Goal: Task Accomplishment & Management: Use online tool/utility

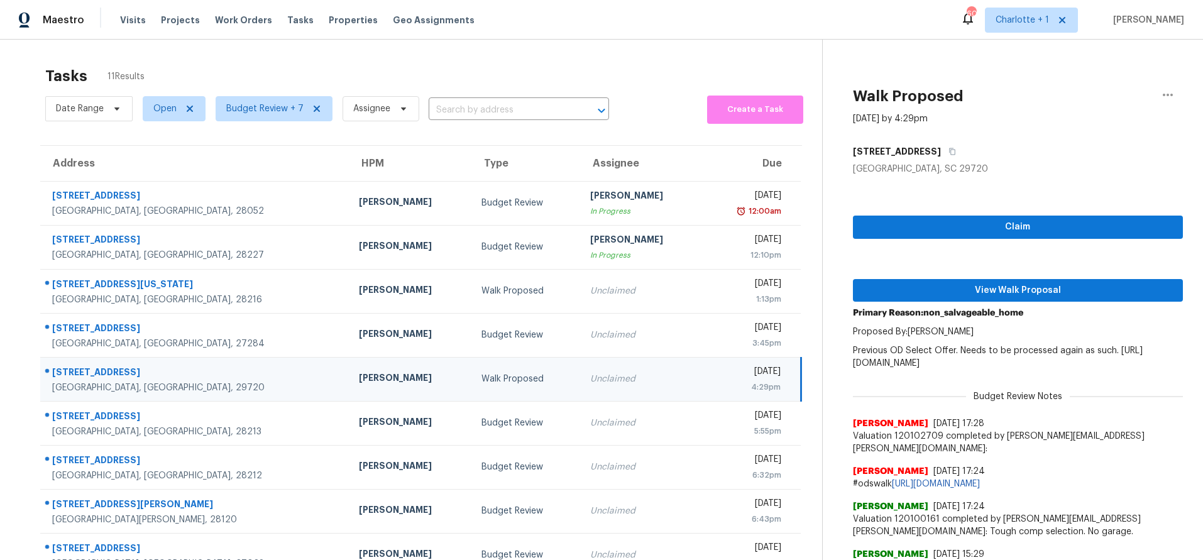
scroll to position [80, 0]
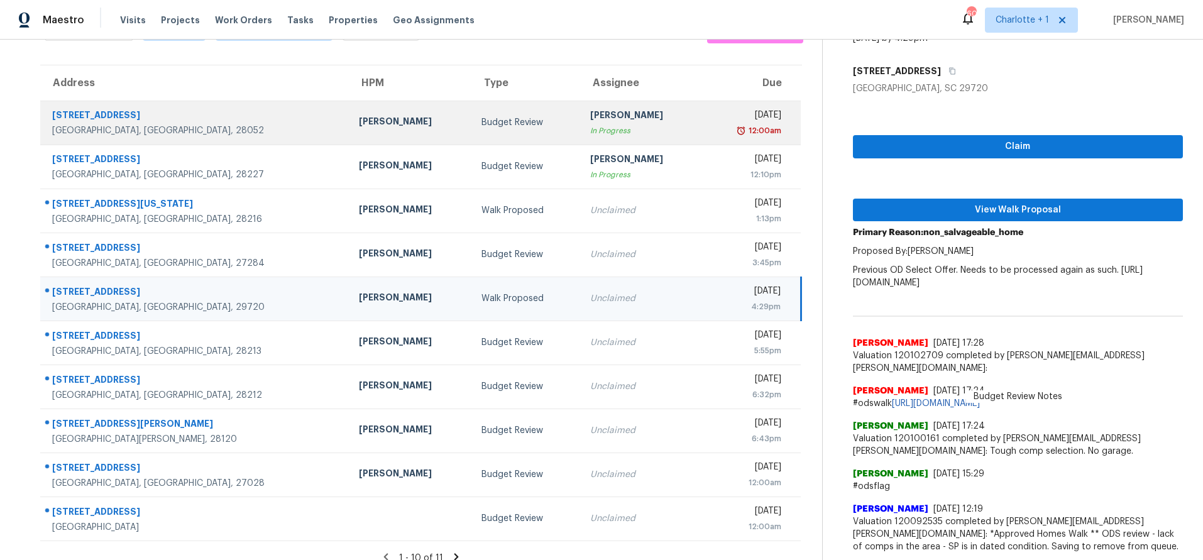
click at [215, 130] on div "[GEOGRAPHIC_DATA], [GEOGRAPHIC_DATA], 28052" at bounding box center [195, 130] width 287 height 13
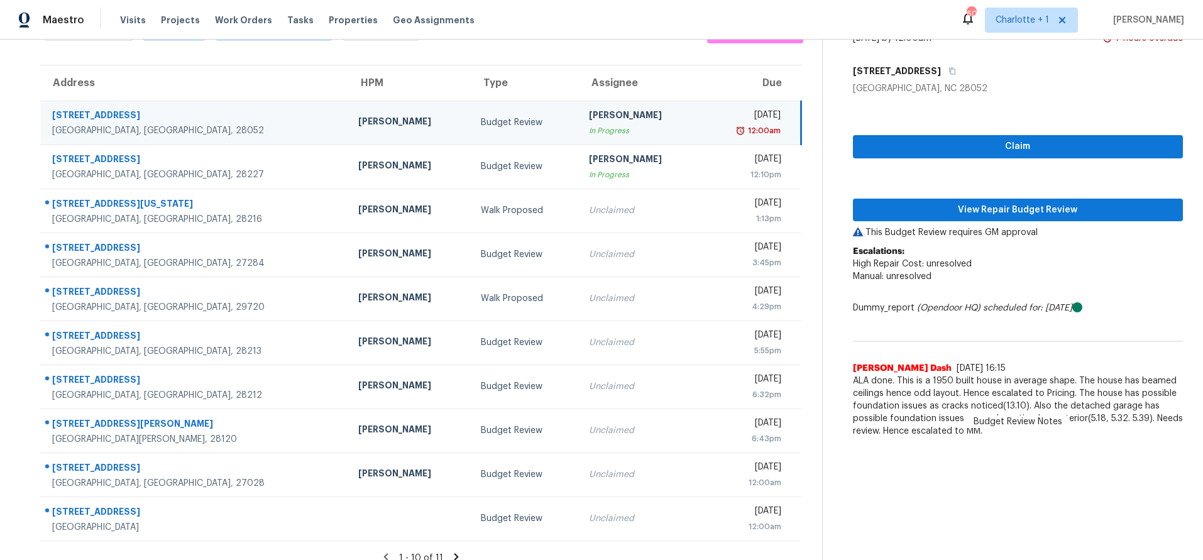
click at [955, 223] on div "Claim View Repair Budget Review This Budget Review requires GM approval Escalat…" at bounding box center [1018, 269] width 330 height 349
click at [953, 214] on span "View Repair Budget Review" at bounding box center [1018, 210] width 310 height 16
click at [919, 212] on span "View Repair Budget Review" at bounding box center [1018, 210] width 310 height 16
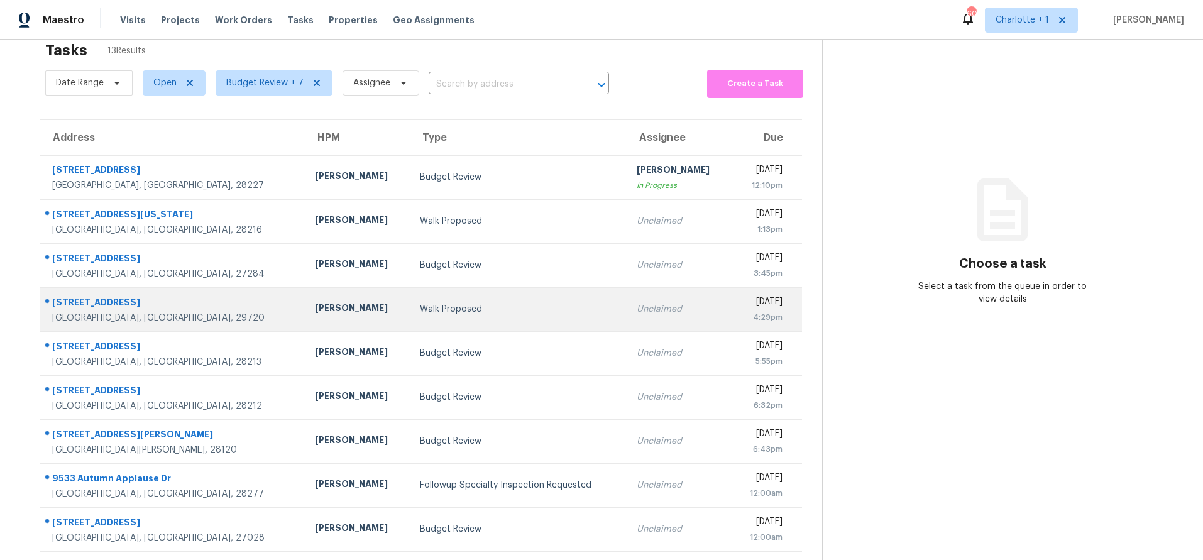
scroll to position [25, 0]
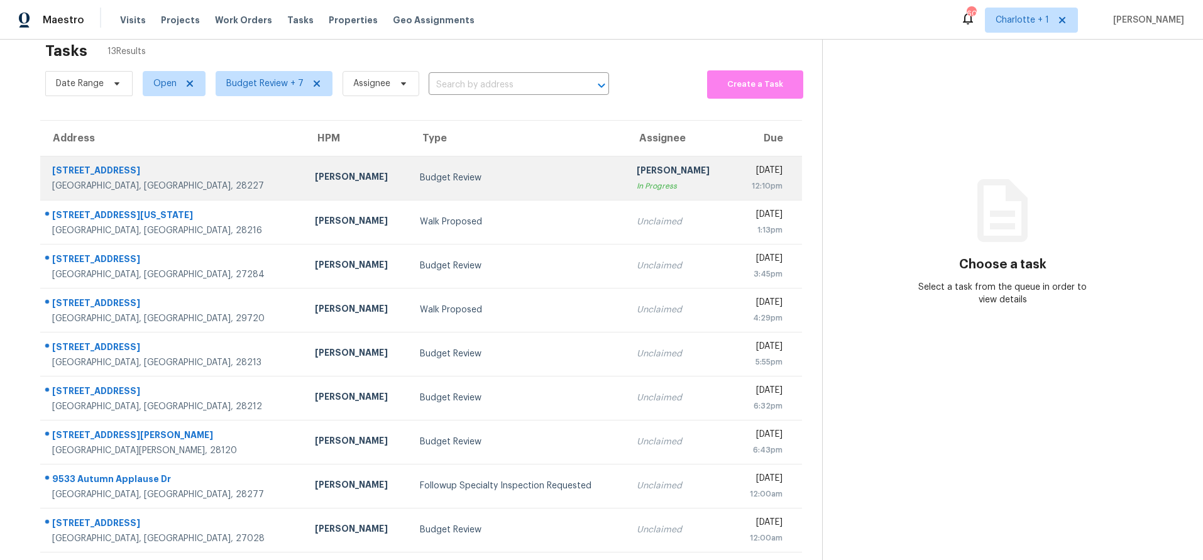
click at [420, 173] on div "Budget Review" at bounding box center [518, 178] width 196 height 13
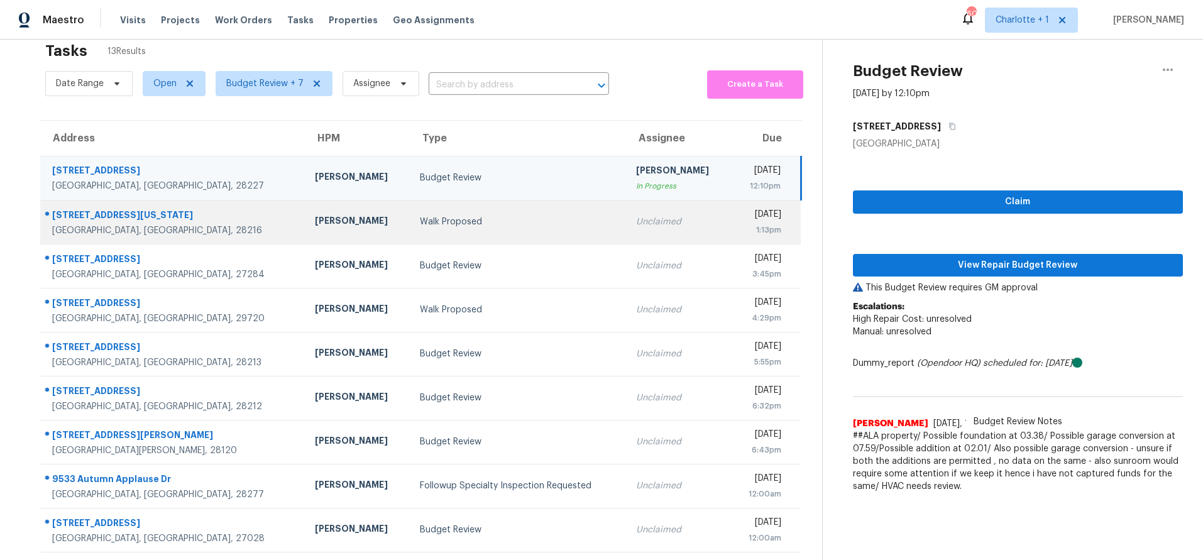
click at [535, 219] on div "Walk Proposed" at bounding box center [518, 222] width 196 height 13
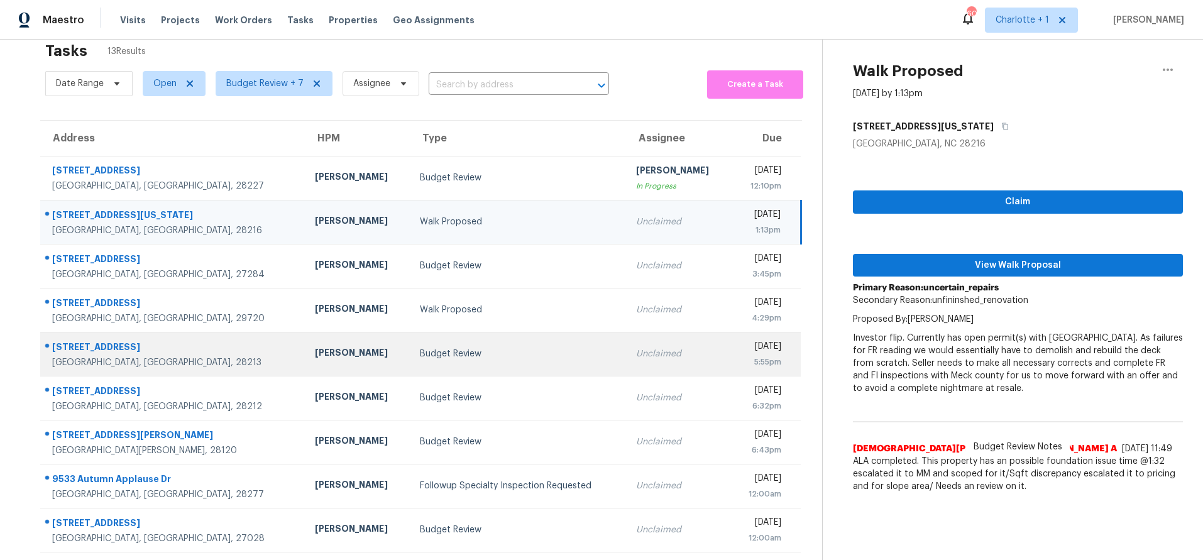
scroll to position [104, 0]
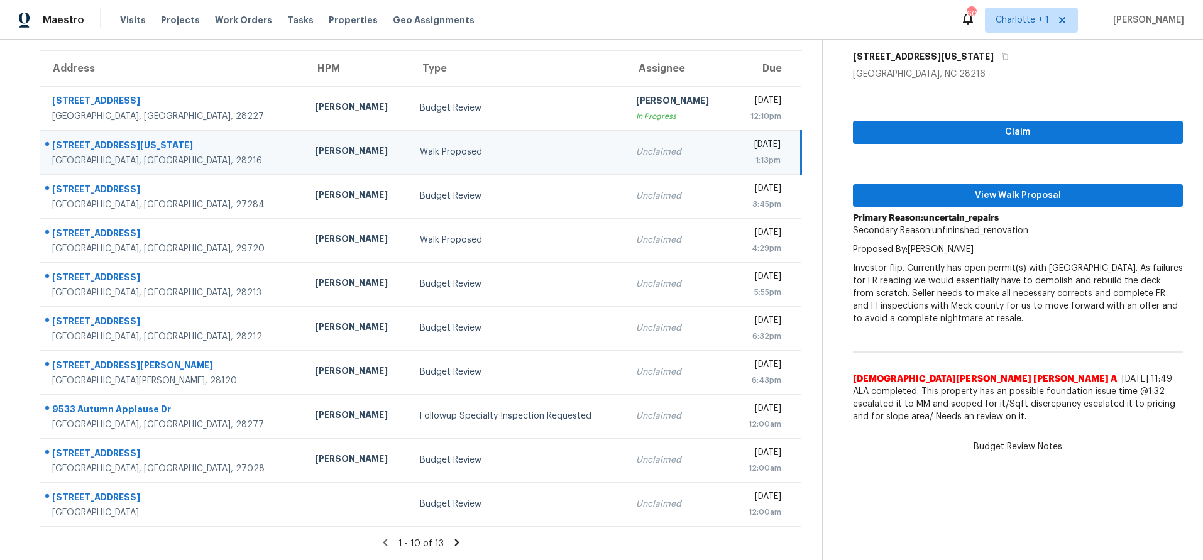
click at [455, 539] on icon at bounding box center [457, 542] width 4 height 7
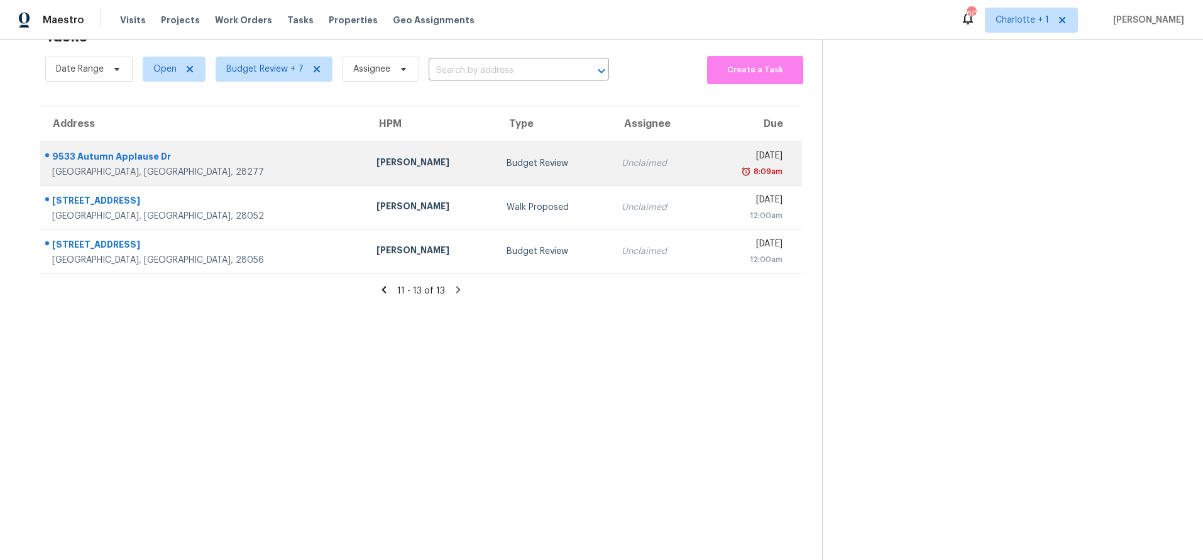
click at [251, 148] on td "9533 Autumn Applause Dr Charlotte, NC, 28277" at bounding box center [203, 163] width 326 height 44
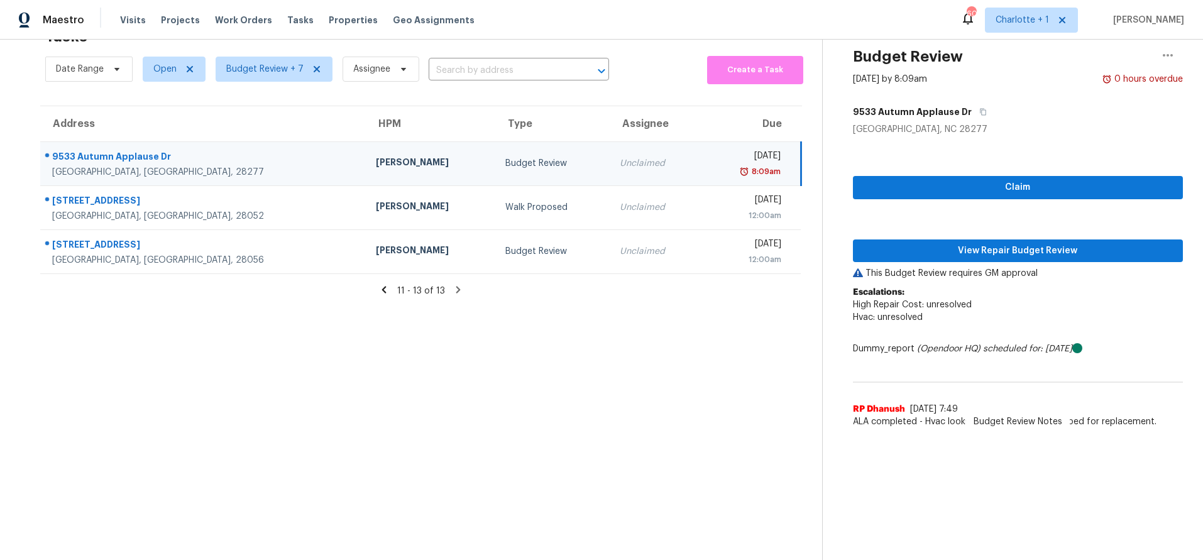
drag, startPoint x: 251, startPoint y: 148, endPoint x: 545, endPoint y: 175, distance: 295.9
click at [251, 148] on td "9533 Autumn Applause Dr Charlotte, NC, 28277" at bounding box center [203, 163] width 326 height 44
click at [992, 243] on span "View Repair Budget Review" at bounding box center [1018, 251] width 310 height 16
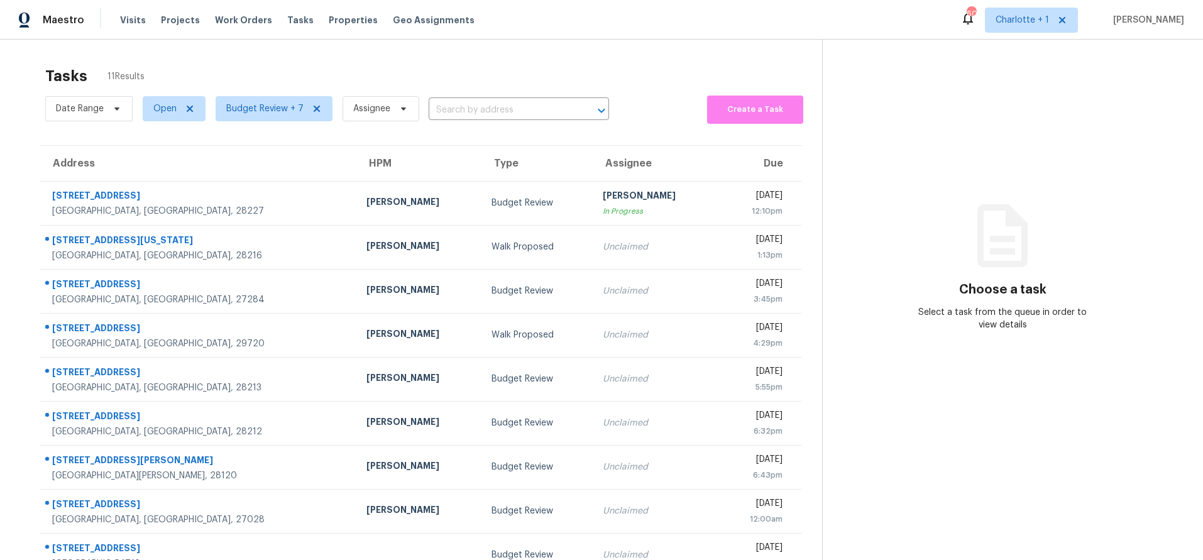
click at [407, 84] on div "Tasks 11 Results" at bounding box center [433, 76] width 777 height 33
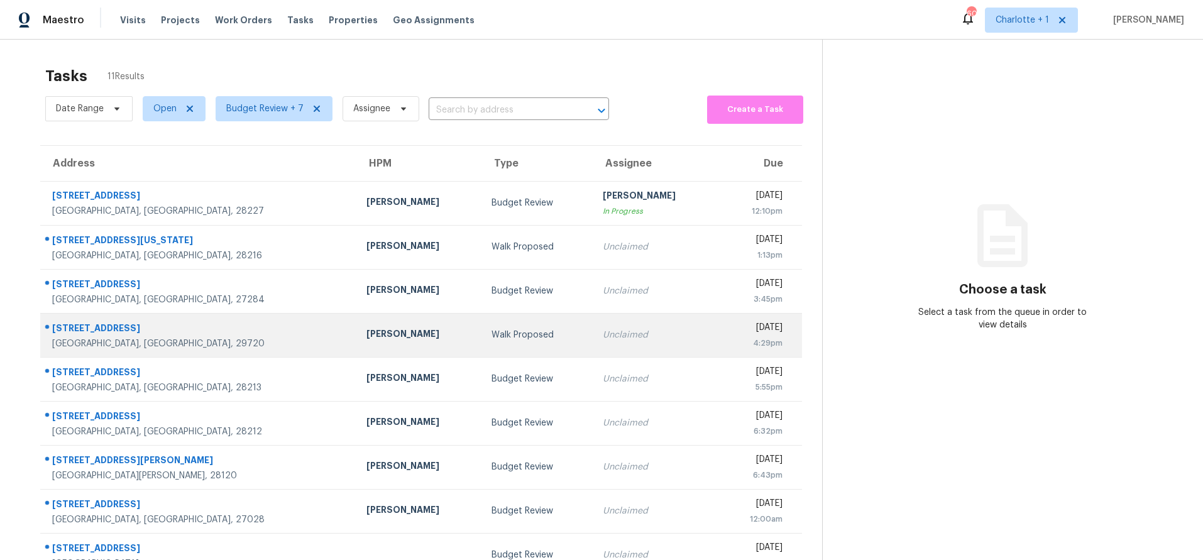
scroll to position [104, 0]
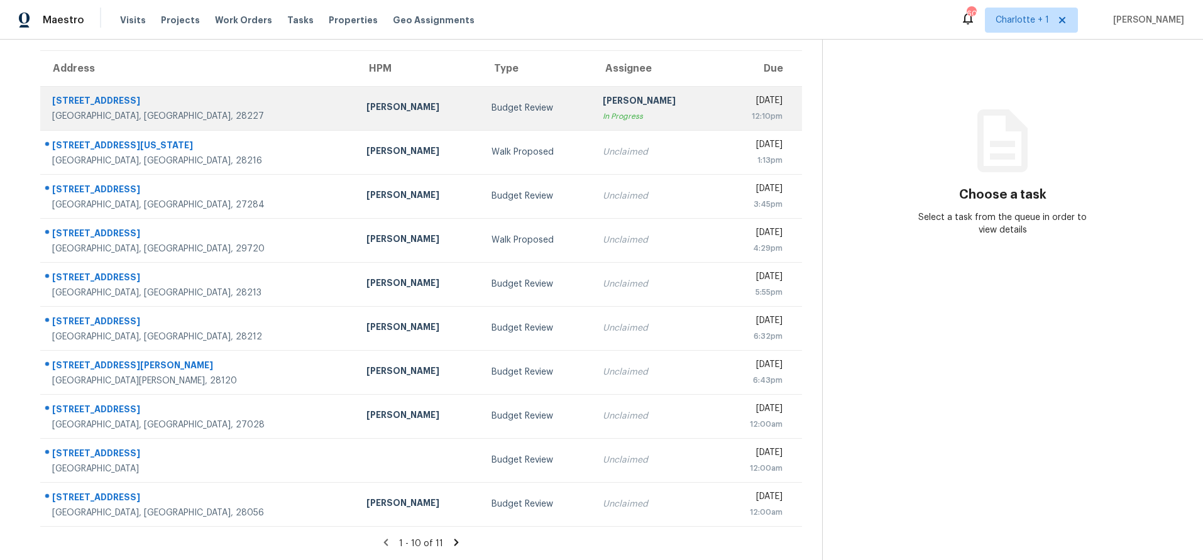
click at [481, 116] on td "Budget Review" at bounding box center [536, 108] width 111 height 44
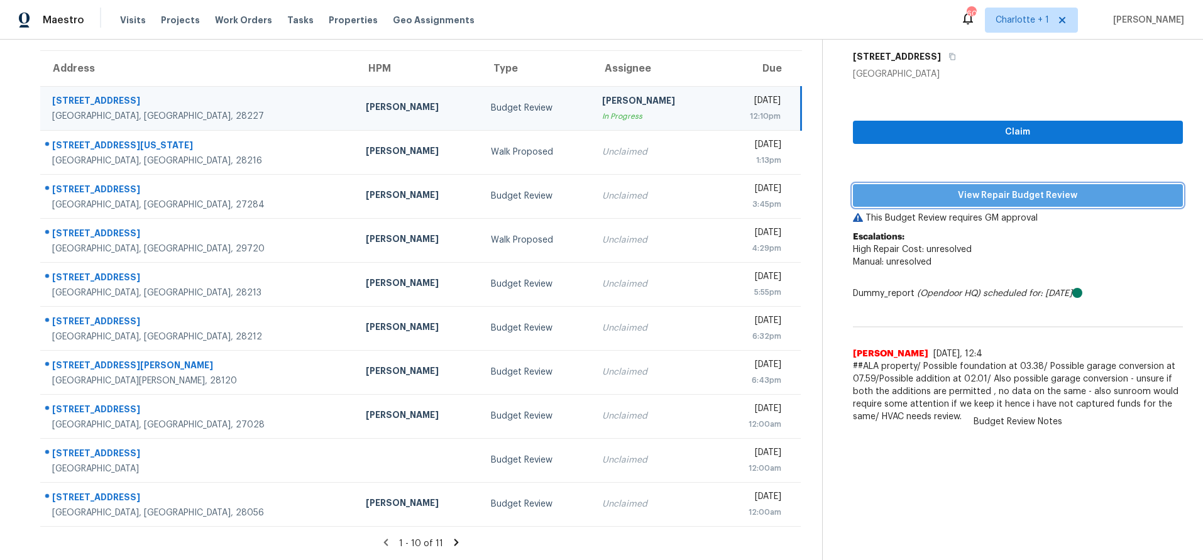
click at [951, 188] on span "View Repair Budget Review" at bounding box center [1018, 196] width 310 height 16
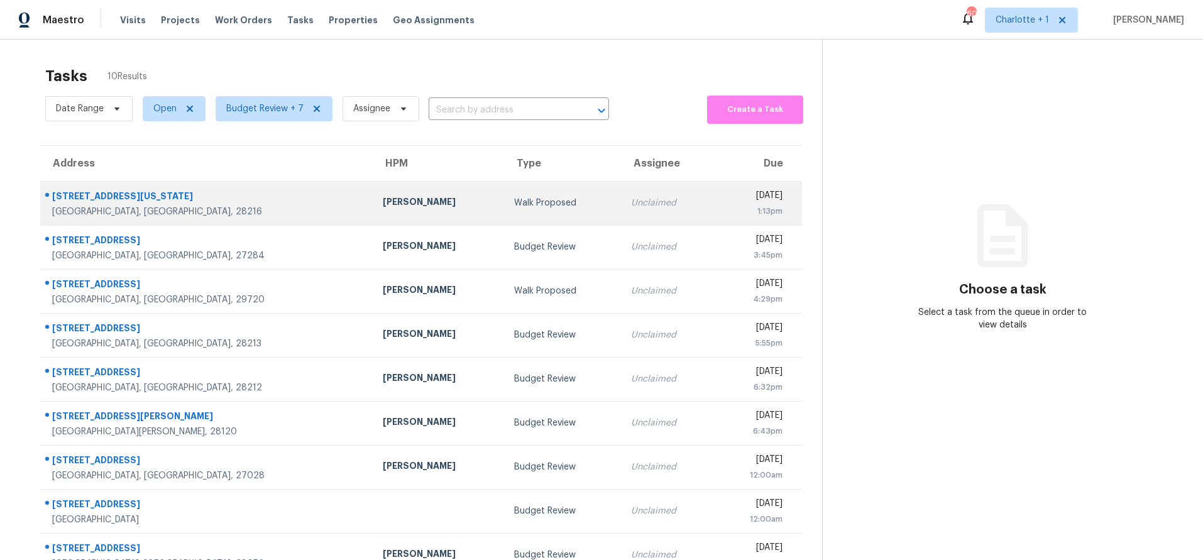
click at [514, 200] on div "Walk Proposed" at bounding box center [562, 203] width 97 height 13
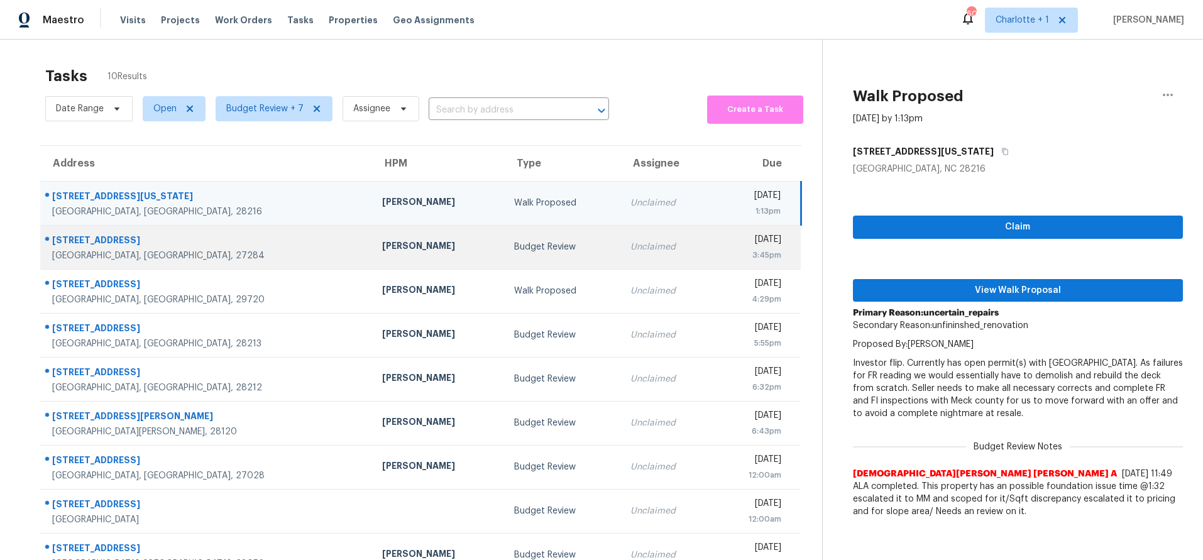
click at [504, 257] on td "Budget Review" at bounding box center [562, 247] width 116 height 44
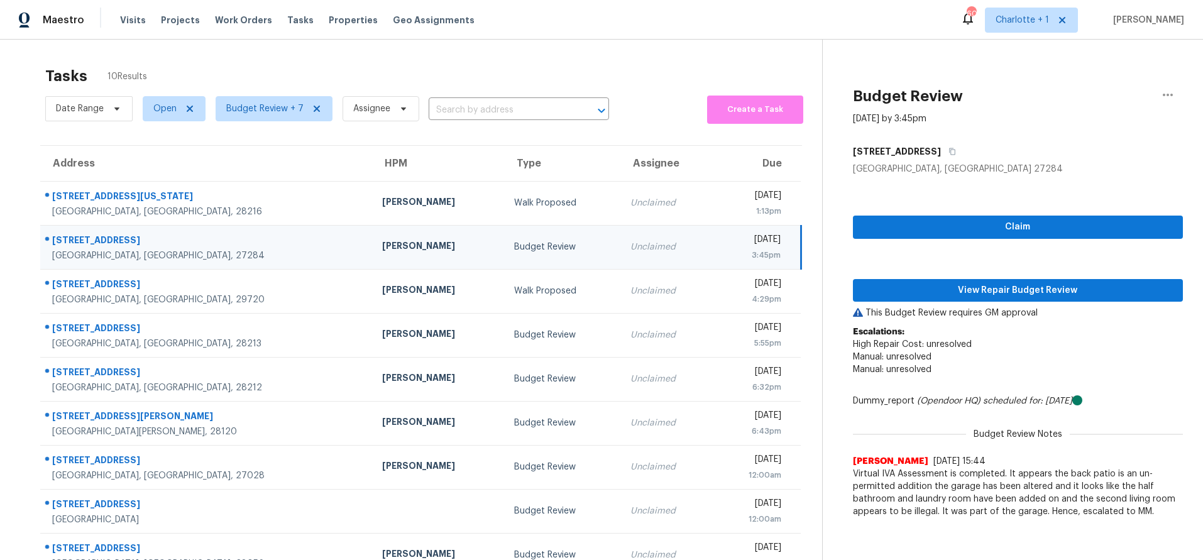
click at [723, 249] on div "3:45pm" at bounding box center [752, 255] width 58 height 13
click at [927, 293] on span "View Repair Budget Review" at bounding box center [1018, 291] width 310 height 16
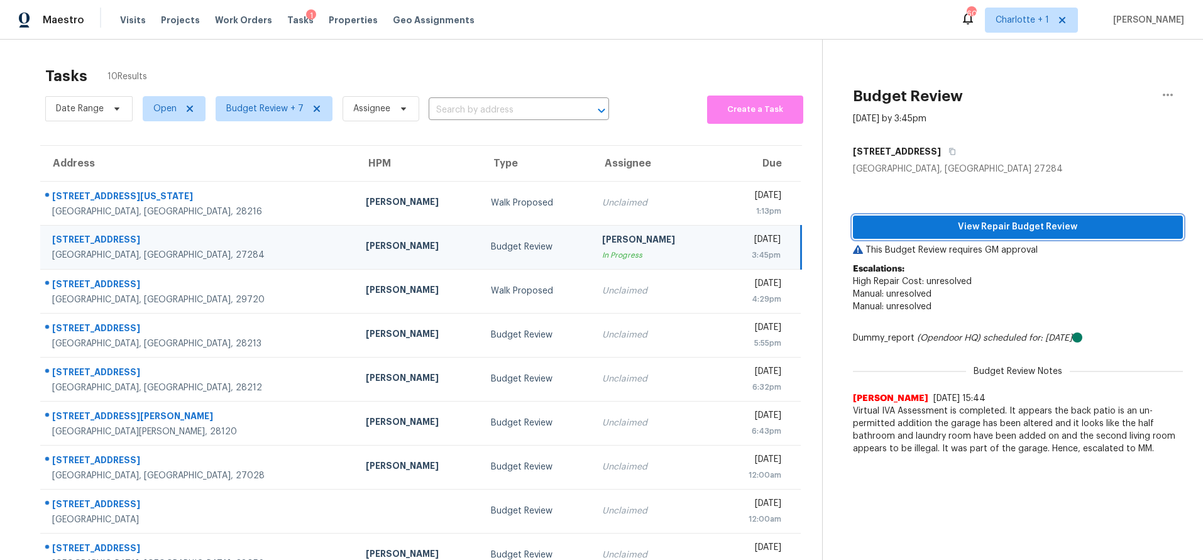
click at [945, 216] on button "View Repair Budget Review" at bounding box center [1018, 227] width 330 height 23
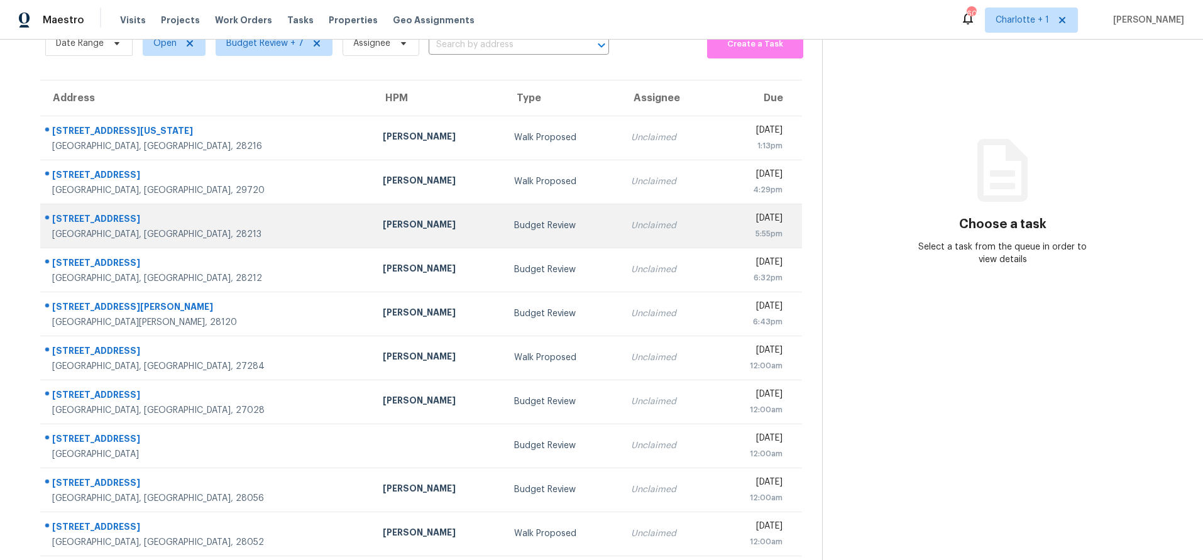
scroll to position [80, 0]
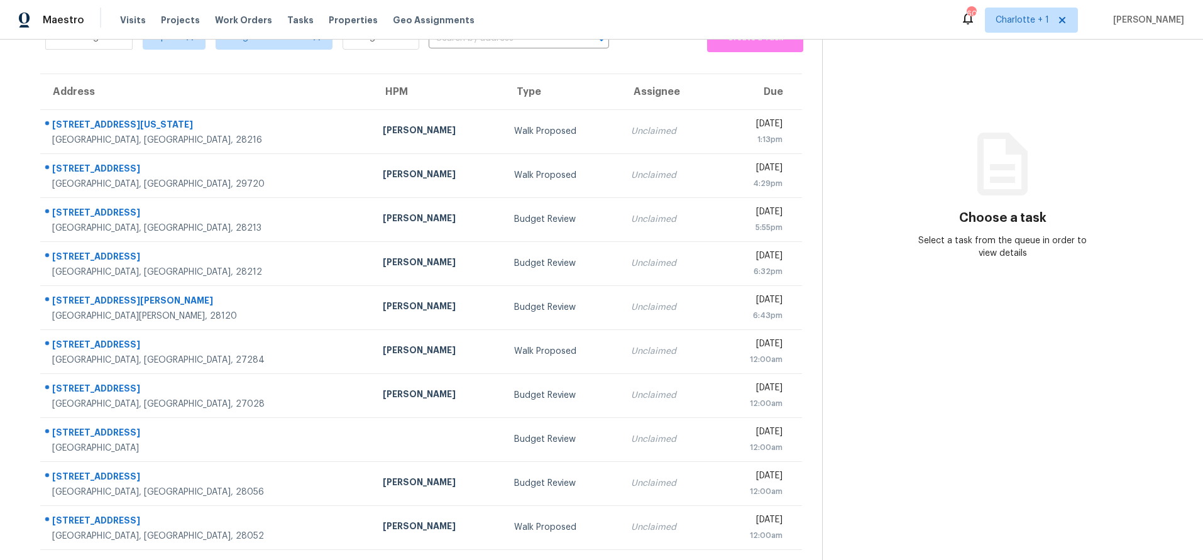
click at [845, 200] on div "Choose a task Select a task from the queue in order to view details" at bounding box center [1003, 207] width 360 height 103
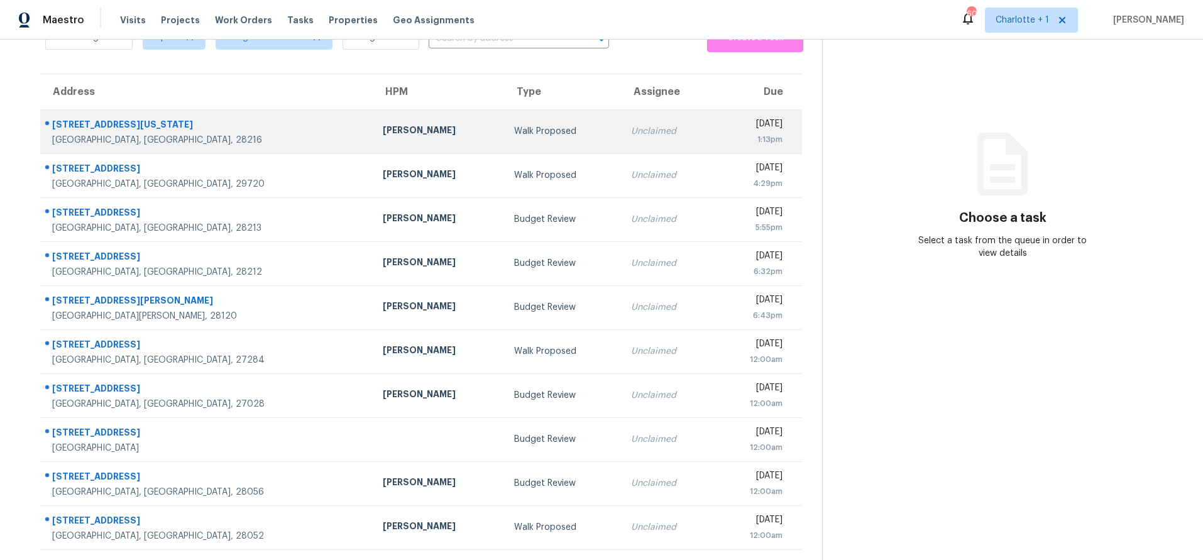
click at [621, 134] on td "Unclaimed" at bounding box center [667, 131] width 92 height 44
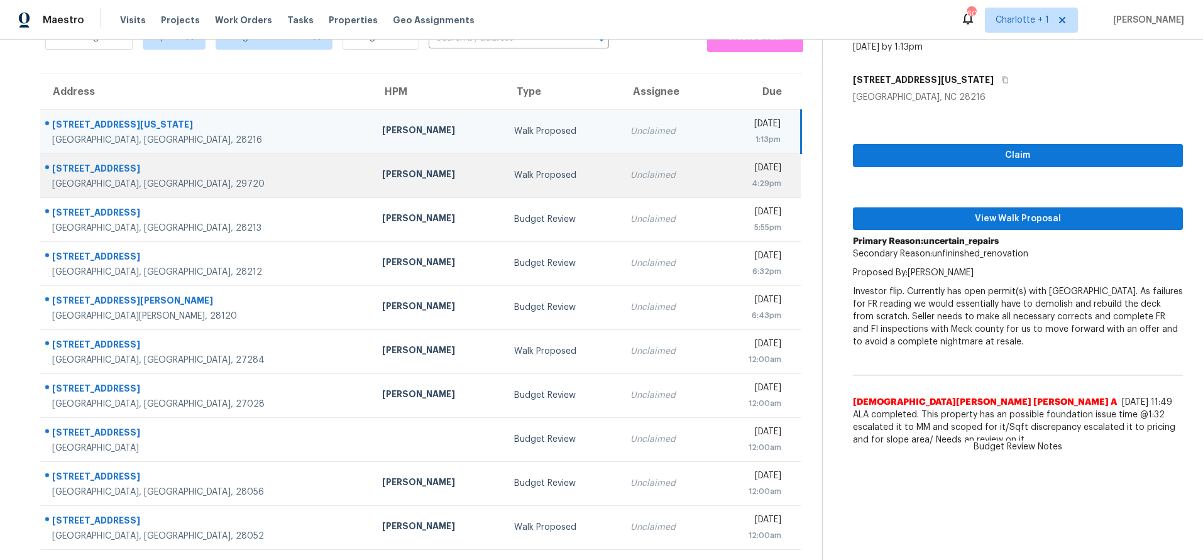
click at [514, 169] on div "Walk Proposed" at bounding box center [562, 175] width 96 height 13
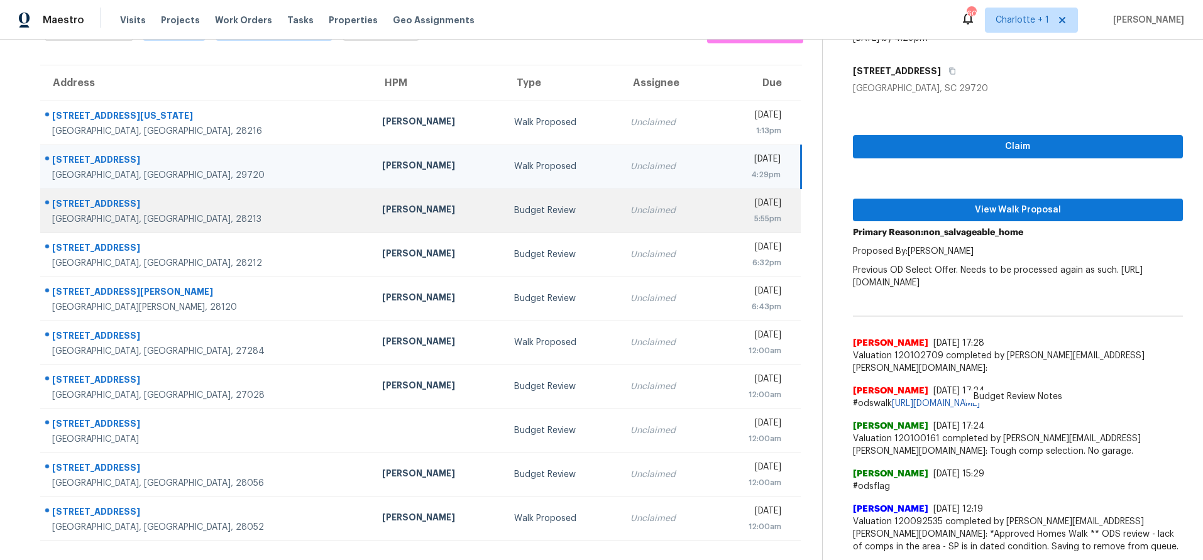
click at [382, 205] on div "[PERSON_NAME]" at bounding box center [438, 211] width 112 height 16
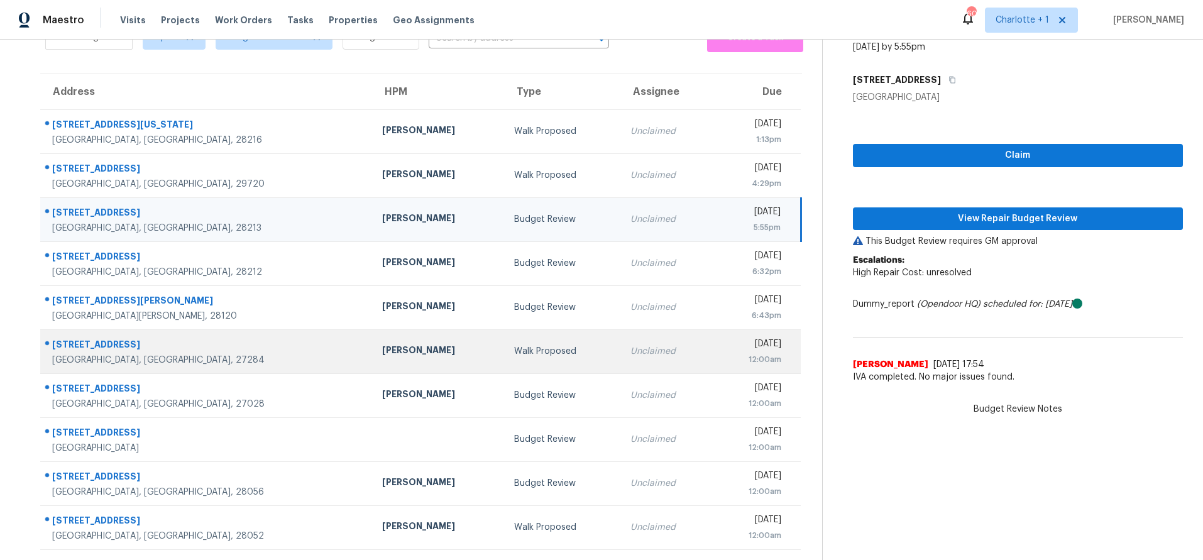
click at [504, 350] on td "Walk Proposed" at bounding box center [562, 351] width 116 height 44
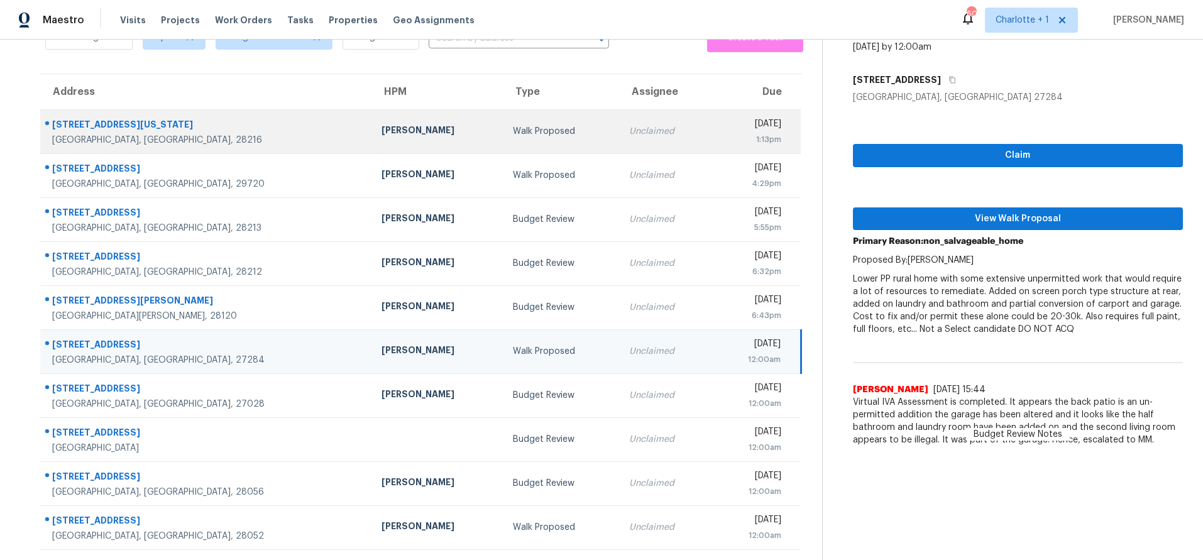
click at [371, 111] on td "[PERSON_NAME]" at bounding box center [436, 131] width 131 height 44
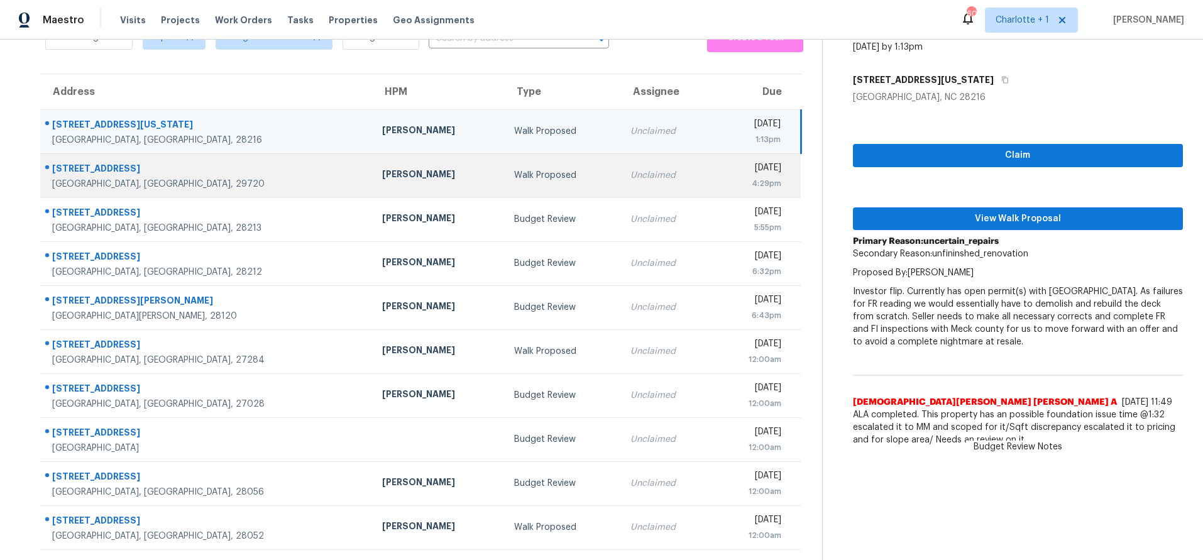
click at [227, 178] on div "Lancaster, SC, 29720" at bounding box center [207, 184] width 310 height 13
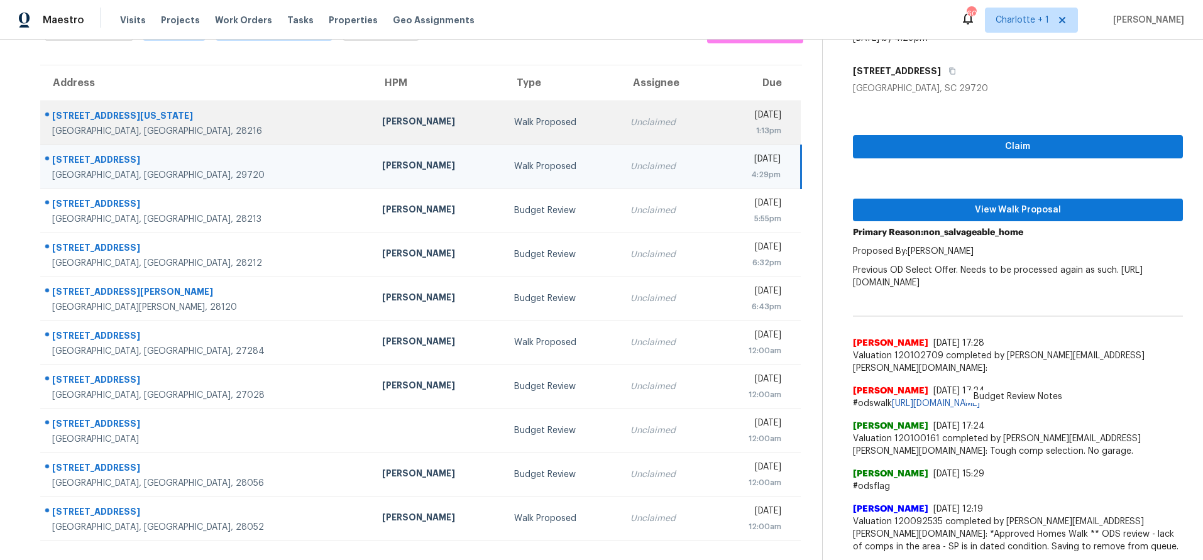
click at [372, 131] on td "[PERSON_NAME]" at bounding box center [438, 123] width 132 height 44
